Goal: Task Accomplishment & Management: Use online tool/utility

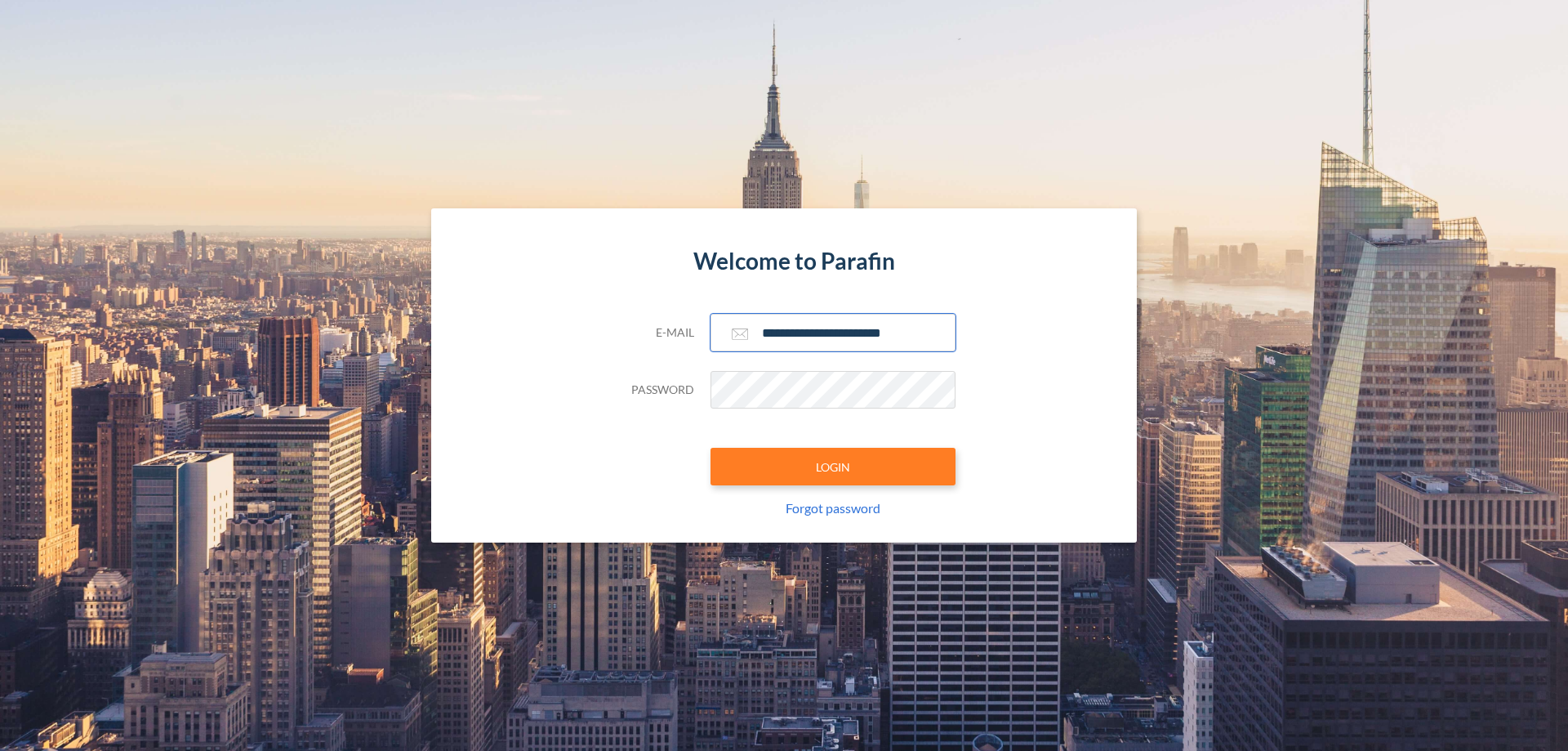
type input "**********"
click at [833, 466] on button "LOGIN" at bounding box center [833, 466] width 245 height 37
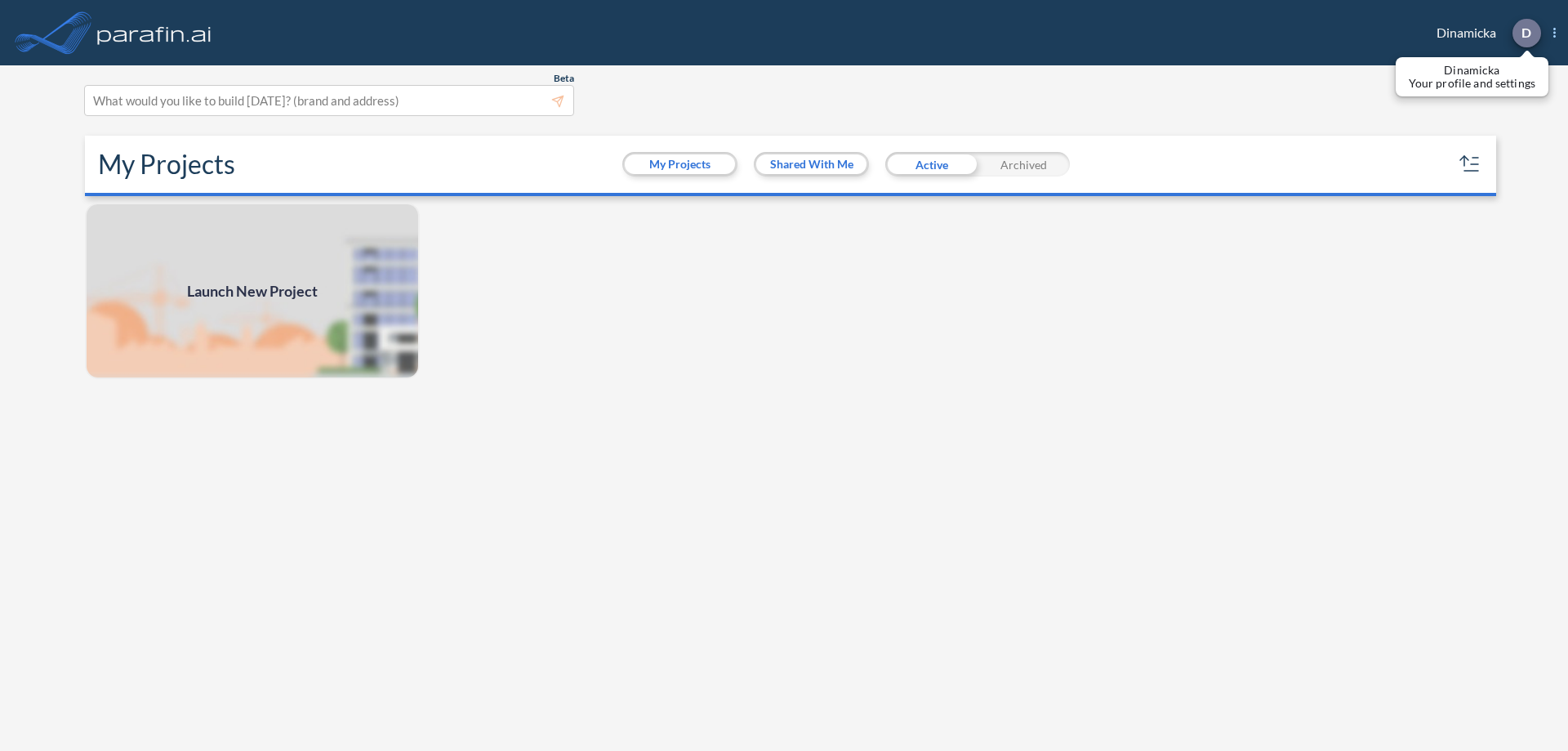
click at [1525, 33] on p "D" at bounding box center [1526, 33] width 10 height 15
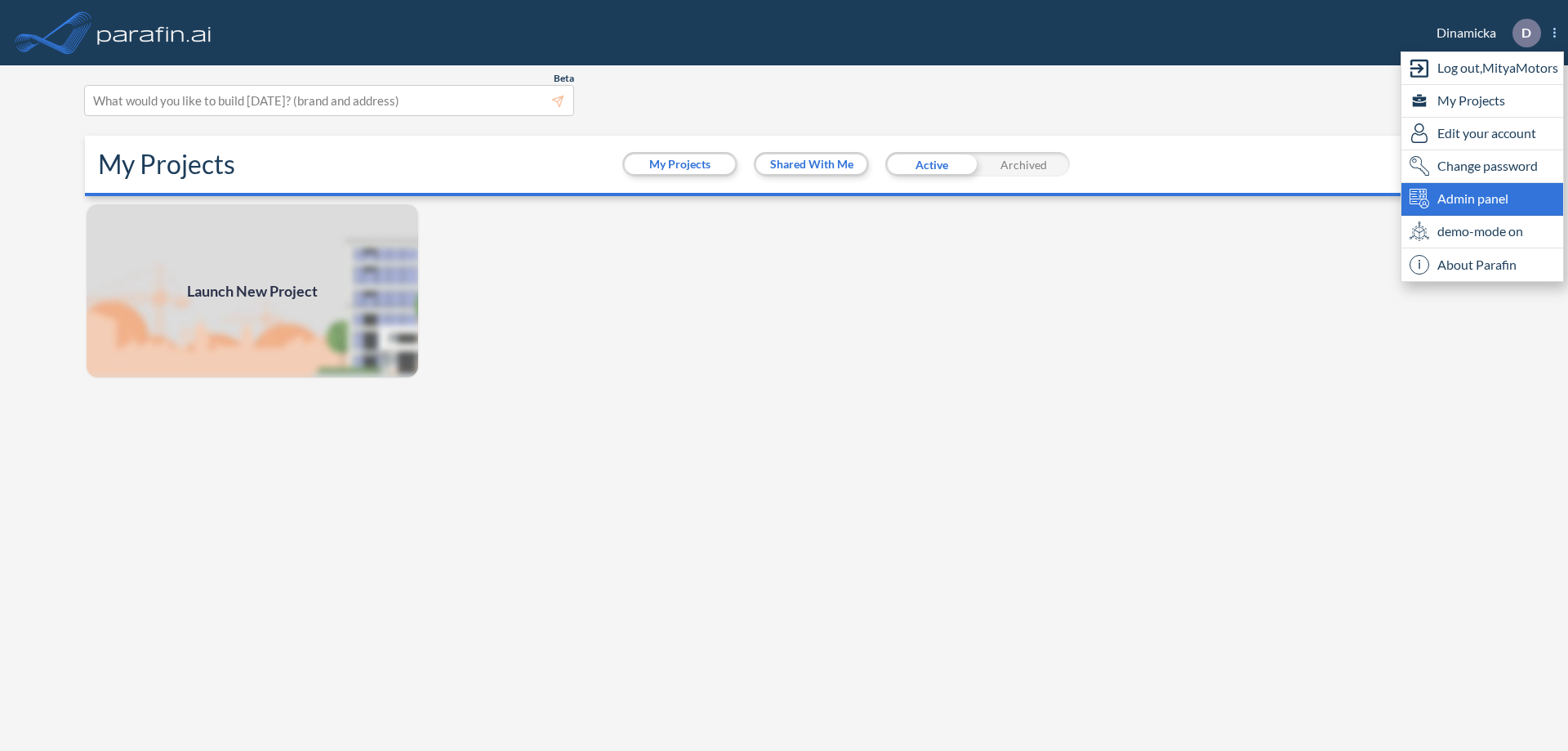
click at [1482, 199] on span "Admin panel" at bounding box center [1473, 199] width 71 height 20
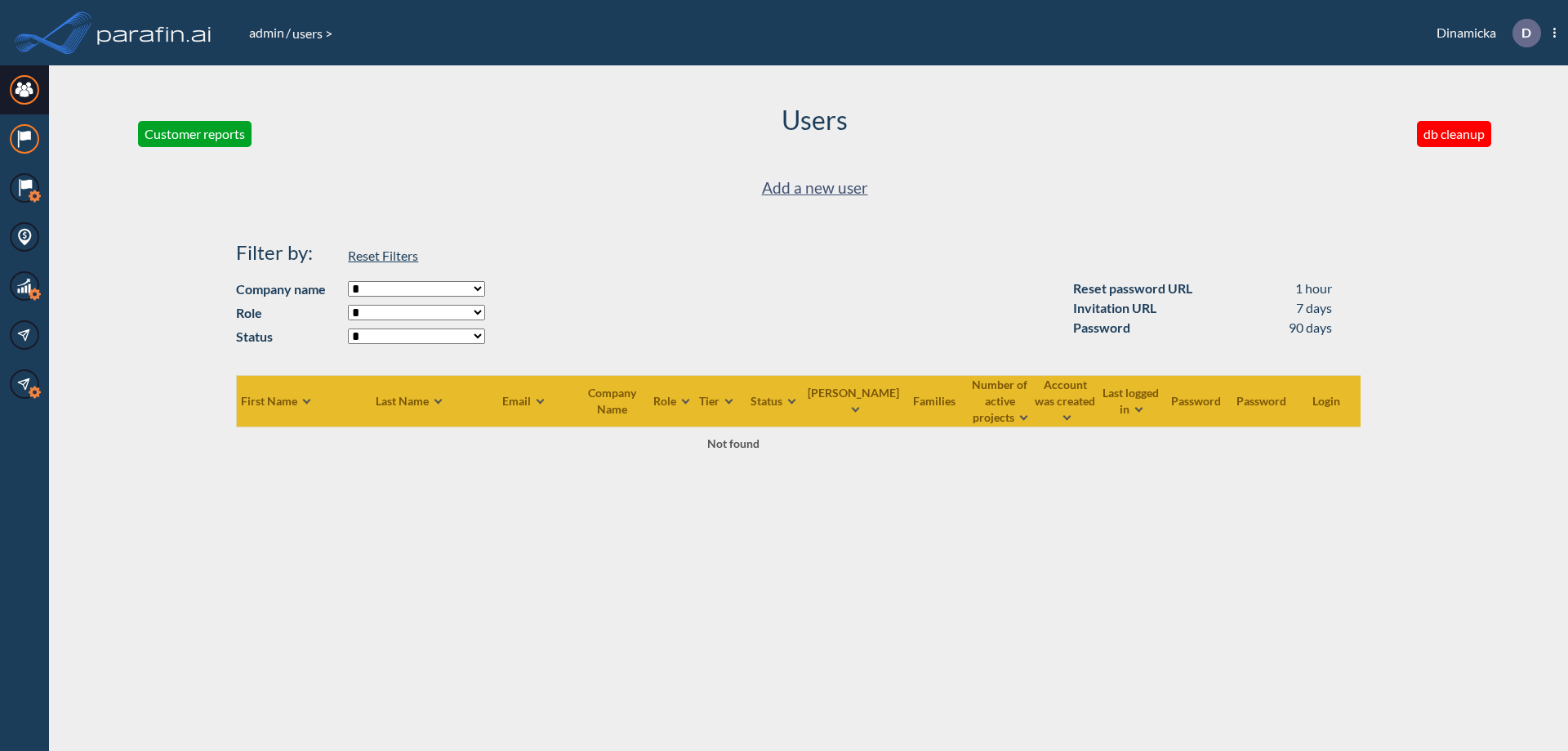
click at [25, 139] on icon at bounding box center [25, 135] width 11 height 10
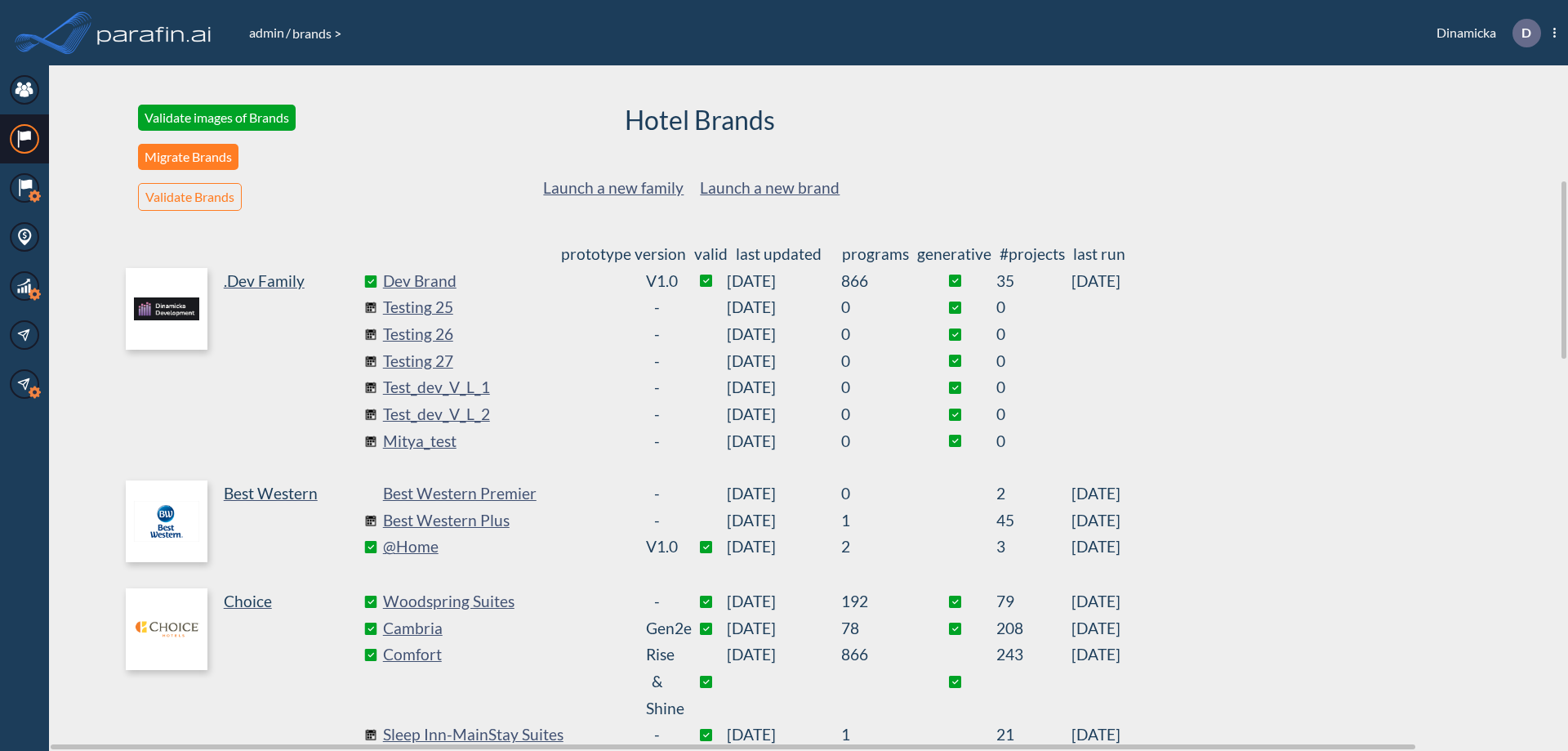
scroll to position [442, 0]
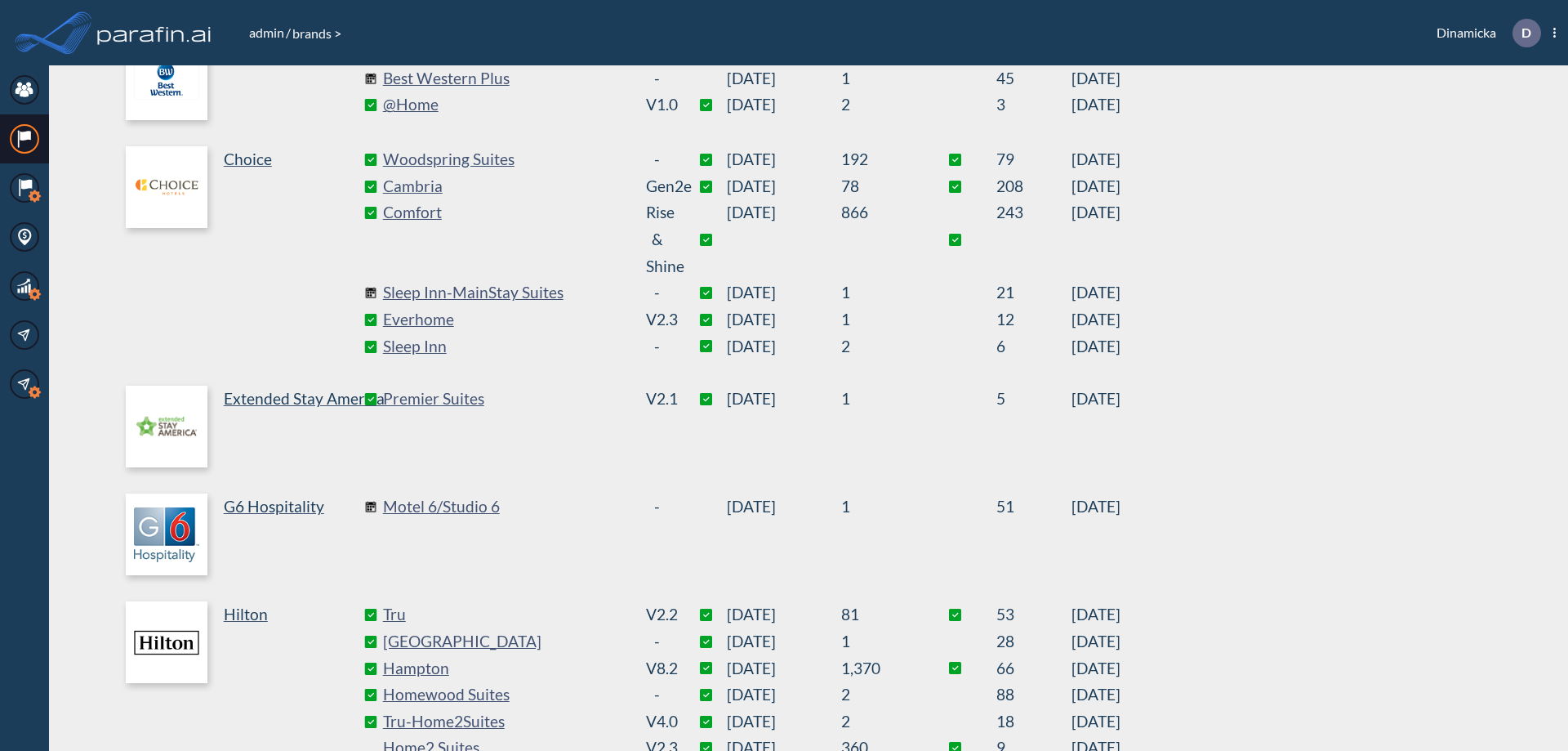
click at [504, 78] on link "Best Western Plus" at bounding box center [505, 79] width 245 height 27
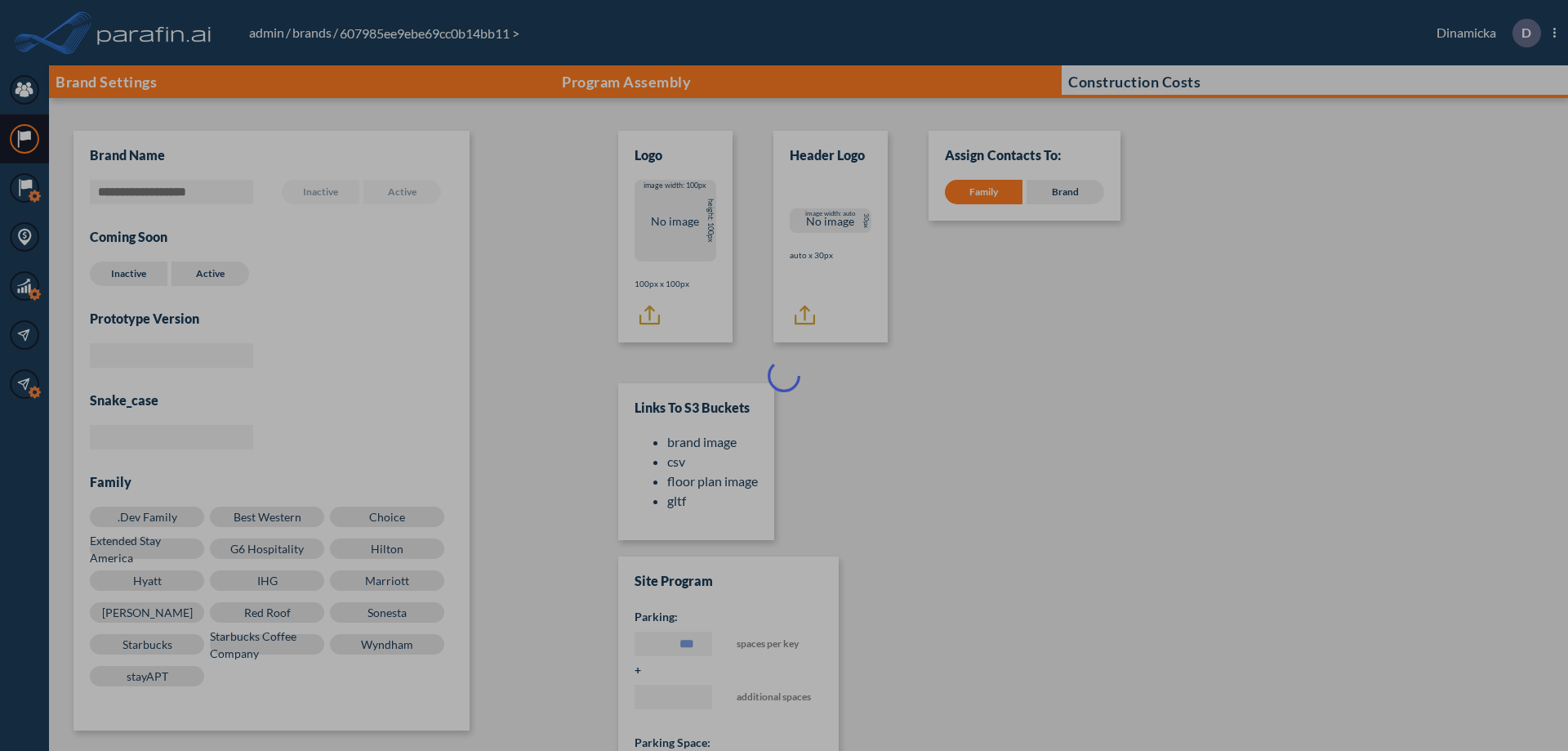
scroll to position [16, 0]
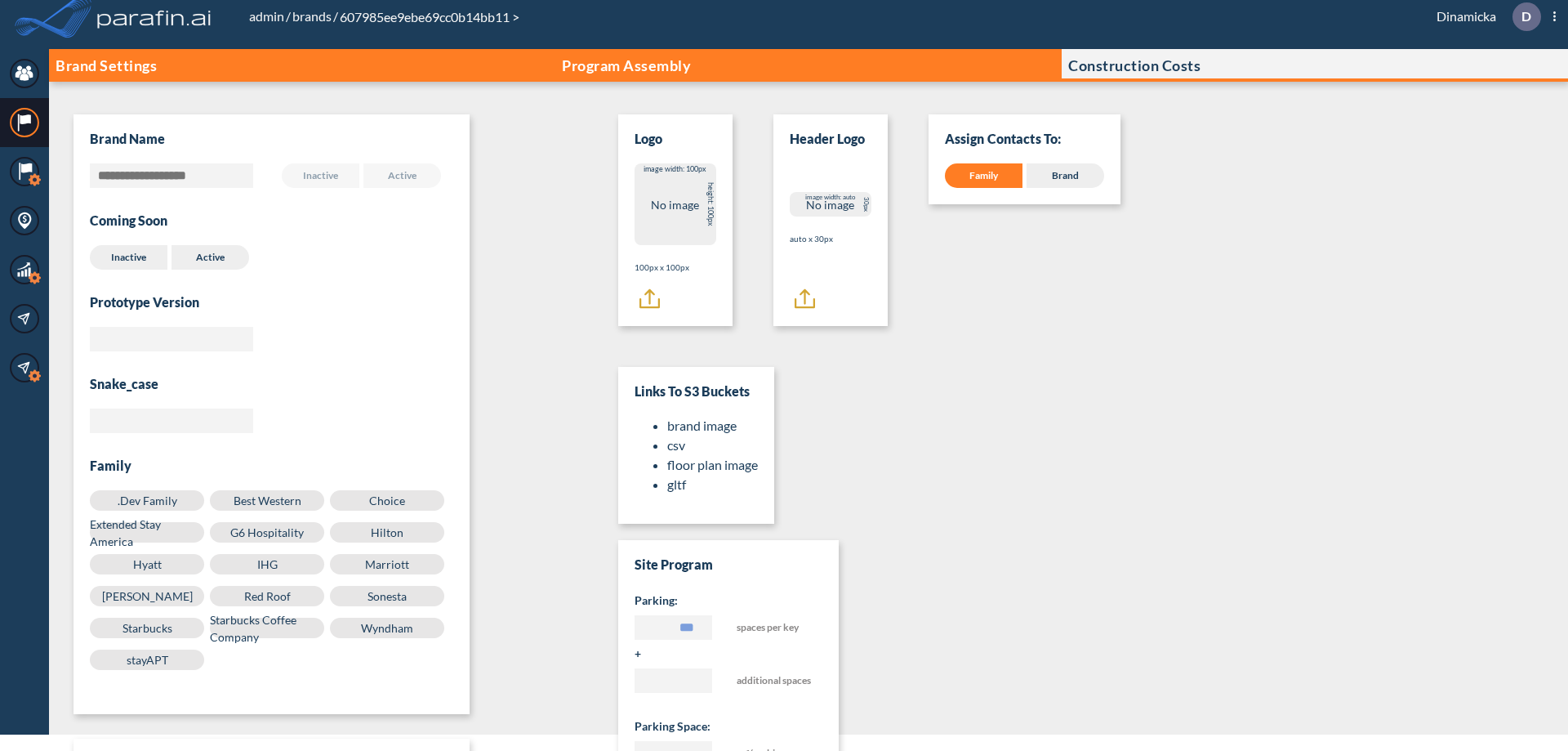
click at [627, 66] on p "Program Assembly" at bounding box center [627, 65] width 129 height 16
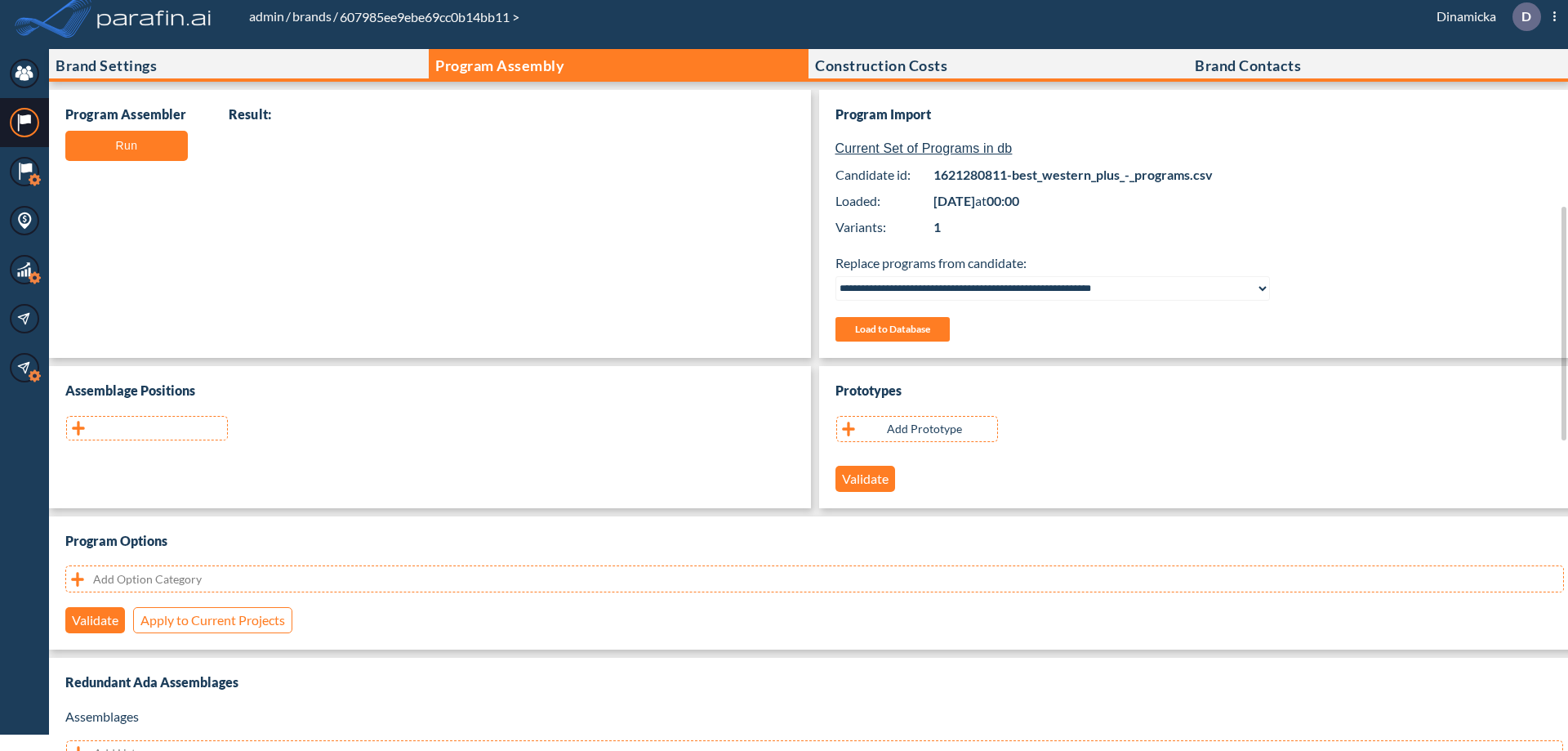
scroll to position [326, 0]
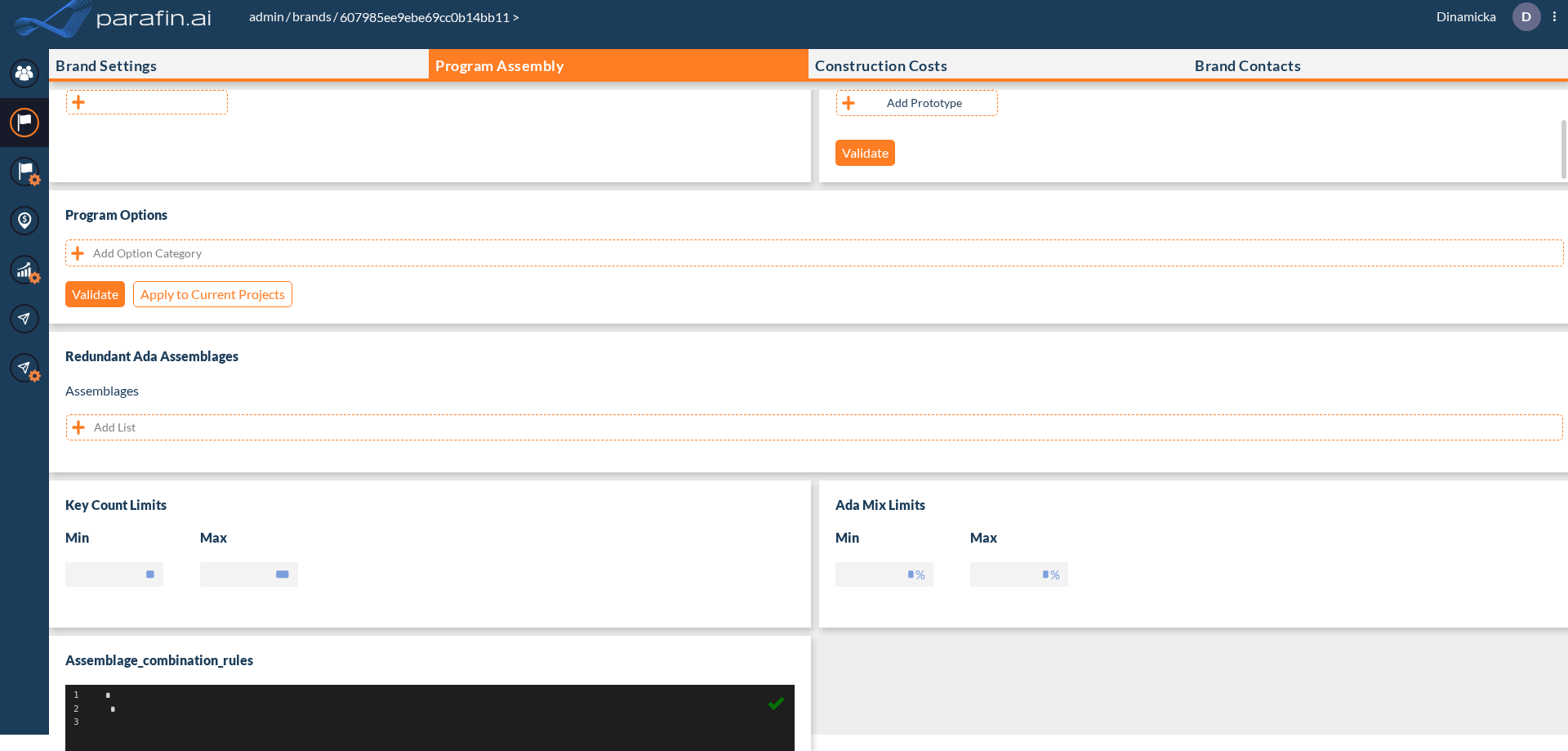
click at [147, 102] on button "button" at bounding box center [147, 102] width 161 height 25
